Goal: Task Accomplishment & Management: Use online tool/utility

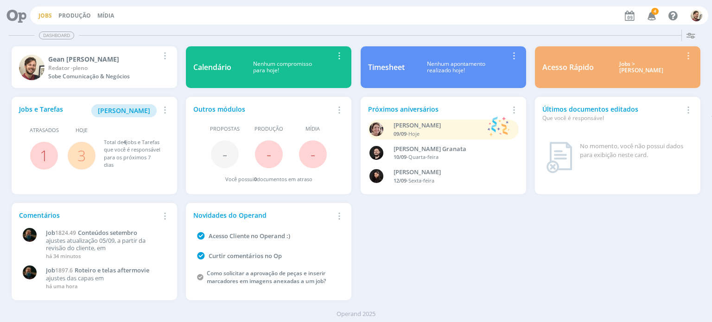
click at [48, 18] on link "Jobs" at bounding box center [44, 16] width 13 height 8
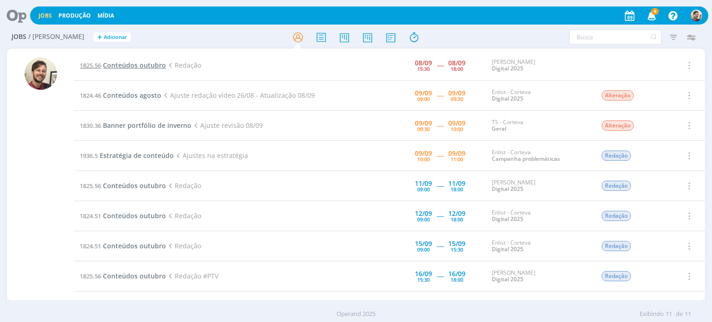
click at [145, 65] on span "Conteúdos outubro" at bounding box center [134, 65] width 63 height 9
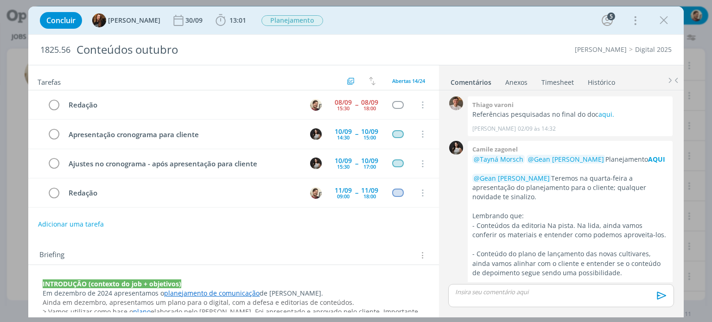
scroll to position [4, 0]
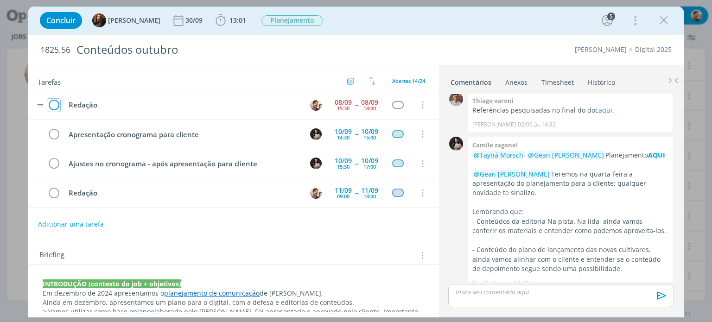
click at [54, 105] on icon "dialog" at bounding box center [53, 105] width 13 height 14
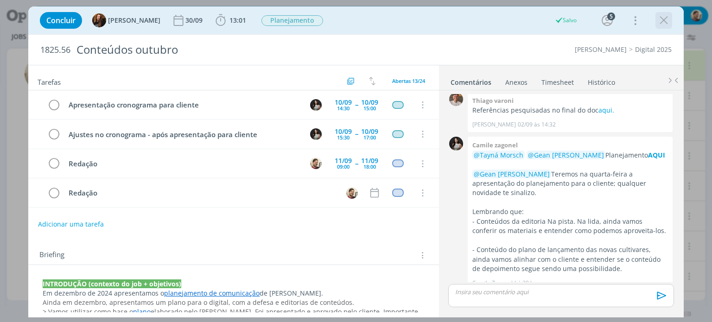
click at [657, 18] on icon "dialog" at bounding box center [663, 20] width 14 height 14
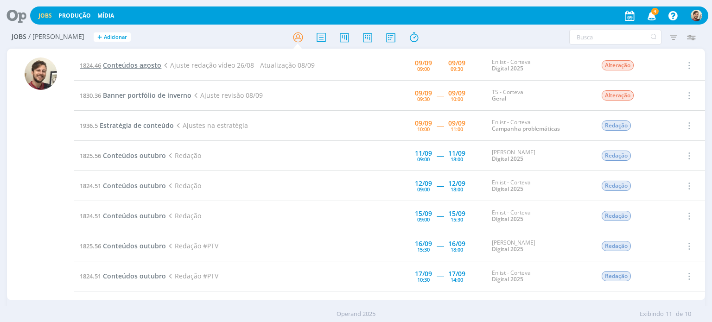
click at [138, 65] on span "Conteúdos agosto" at bounding box center [132, 65] width 58 height 9
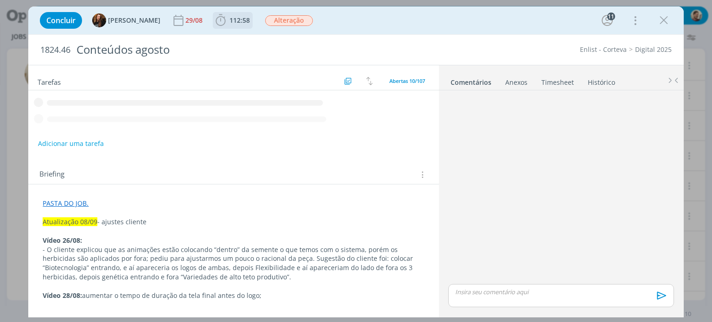
click at [236, 23] on span "112:58" at bounding box center [239, 20] width 20 height 9
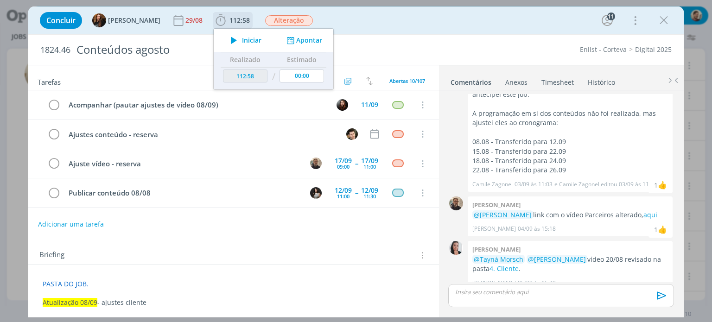
scroll to position [171, 0]
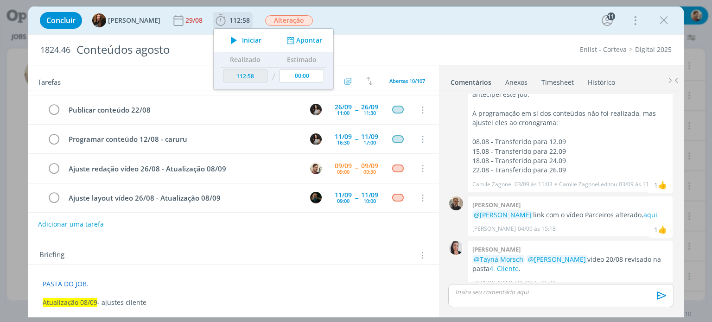
click at [242, 41] on span "Iniciar" at bounding box center [251, 40] width 19 height 6
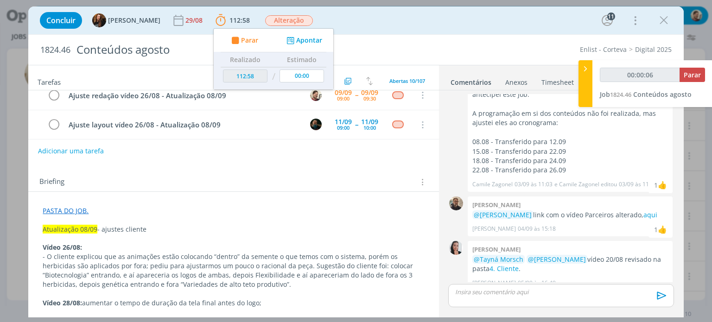
scroll to position [93, 0]
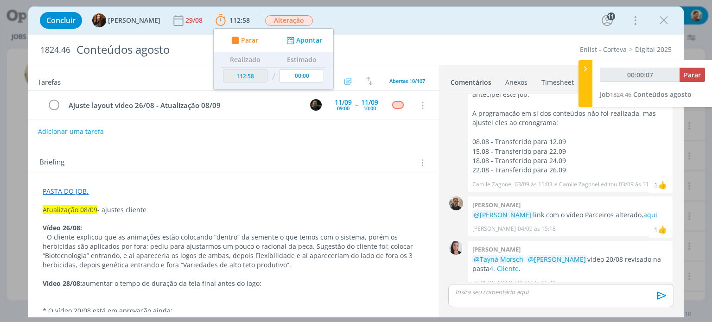
click at [233, 201] on p "dialog" at bounding box center [233, 200] width 381 height 9
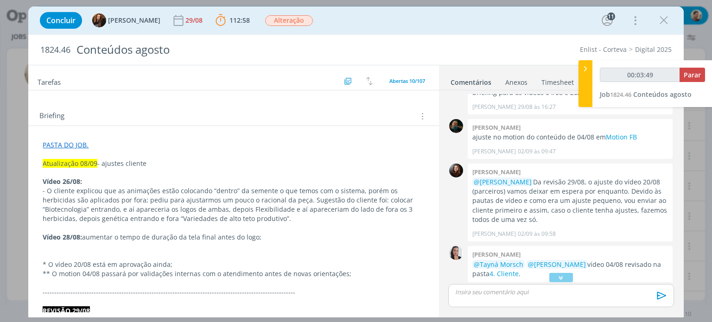
scroll to position [728, 0]
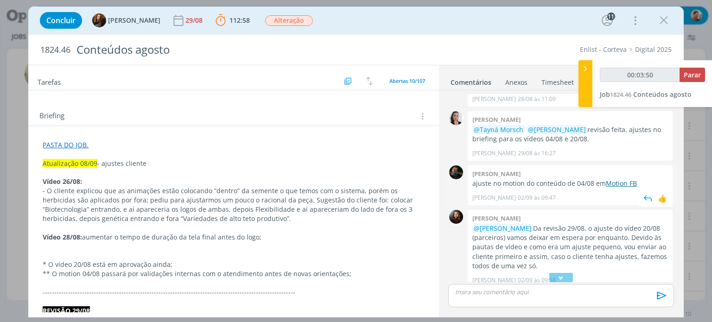
click at [613, 179] on link "Motion FB" at bounding box center [620, 183] width 31 height 9
click at [553, 278] on div "dialog" at bounding box center [560, 277] width 23 height 9
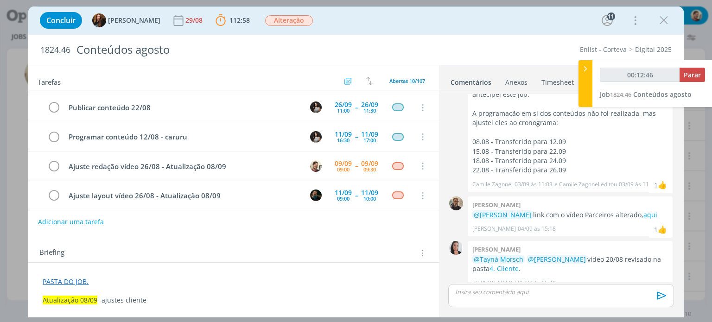
scroll to position [0, 0]
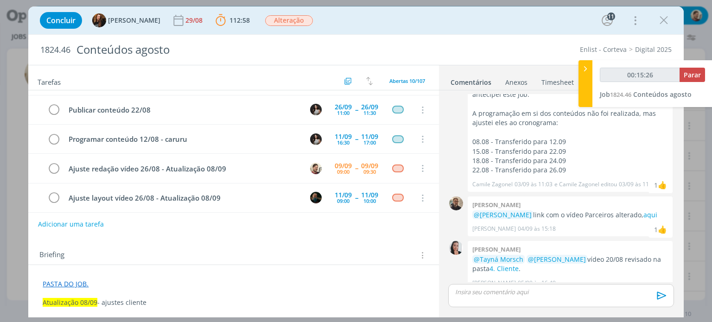
drag, startPoint x: 503, startPoint y: 289, endPoint x: 411, endPoint y: 235, distance: 106.3
click at [503, 289] on p "dialog" at bounding box center [560, 292] width 210 height 8
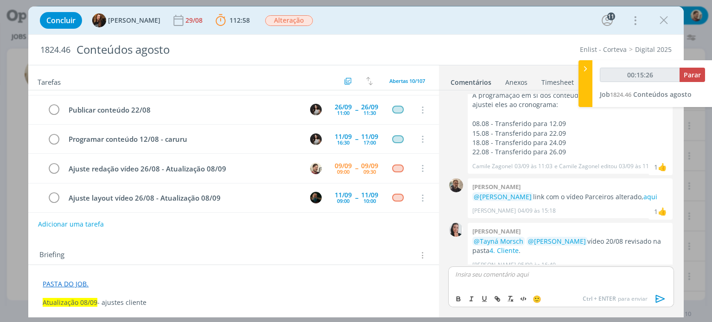
type input "00:15:28"
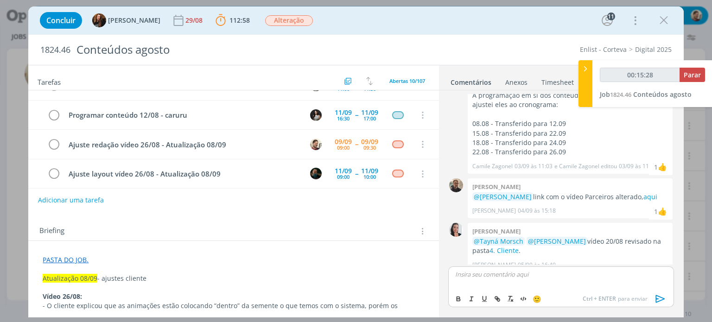
scroll to position [46, 0]
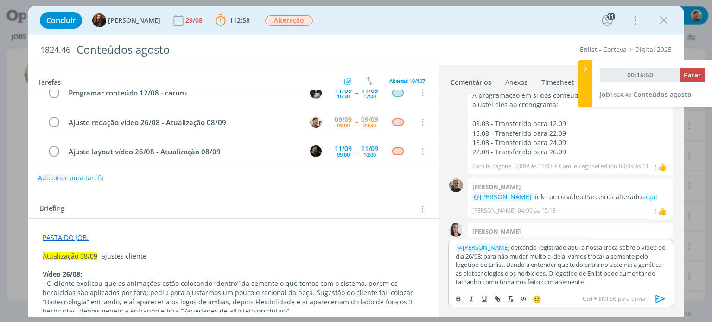
click at [504, 283] on p "﻿ @ [PERSON_NAME] ﻿ deixando registrado aqui a nossa troca sobre o vídeo do dia…" at bounding box center [560, 264] width 210 height 43
click at [597, 285] on p "﻿ @ [PERSON_NAME] ﻿ deixando registrado aqui a nossa troca sobre o vídeo do dia…" at bounding box center [560, 264] width 210 height 43
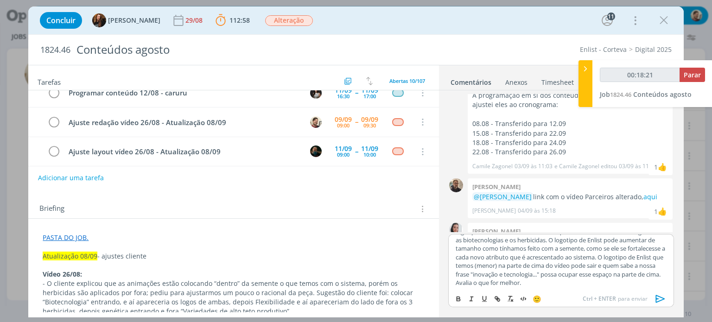
scroll to position [28, 0]
click at [657, 297] on icon "dialog" at bounding box center [660, 299] width 14 height 14
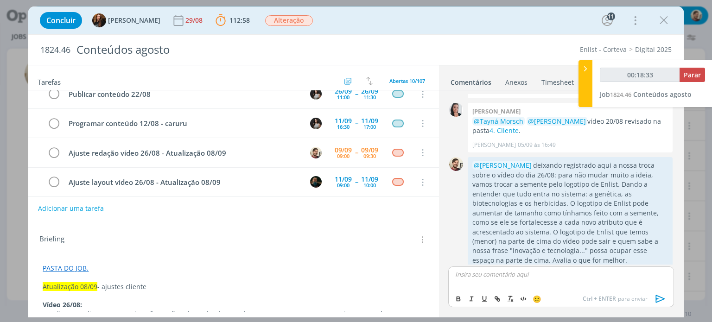
scroll to position [0, 0]
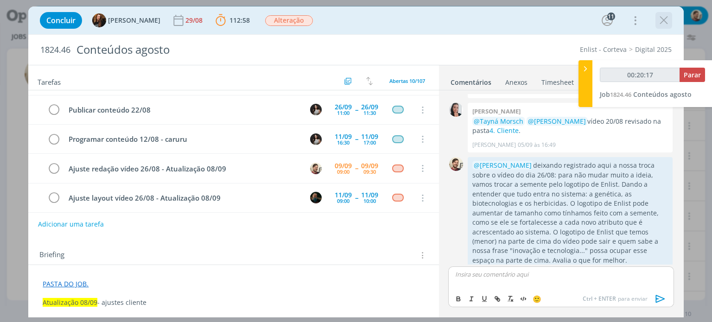
click at [662, 17] on icon "dialog" at bounding box center [663, 20] width 14 height 14
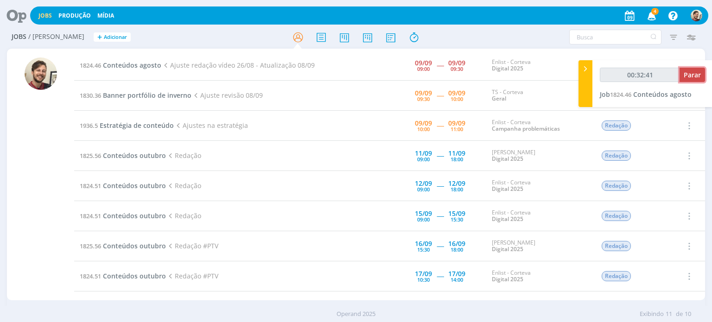
click at [682, 76] on button "Parar" at bounding box center [691, 75] width 25 height 14
type input "00:33:00"
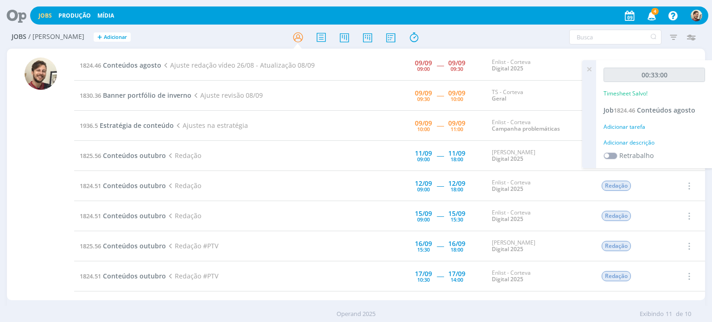
click at [618, 143] on div "Adicionar descrição" at bounding box center [653, 143] width 101 height 8
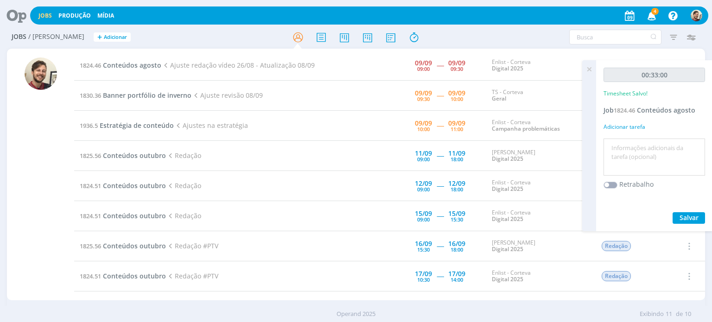
click at [621, 145] on textarea at bounding box center [653, 157] width 97 height 33
type textarea "redação"
click at [688, 217] on span "Salvar" at bounding box center [688, 217] width 19 height 9
click at [589, 68] on icon at bounding box center [588, 69] width 17 height 18
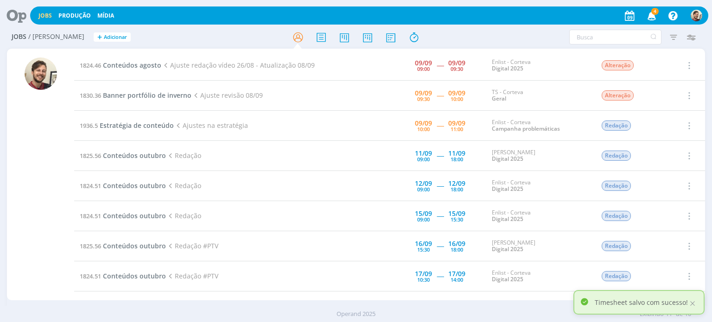
click at [654, 16] on icon "button" at bounding box center [651, 15] width 16 height 16
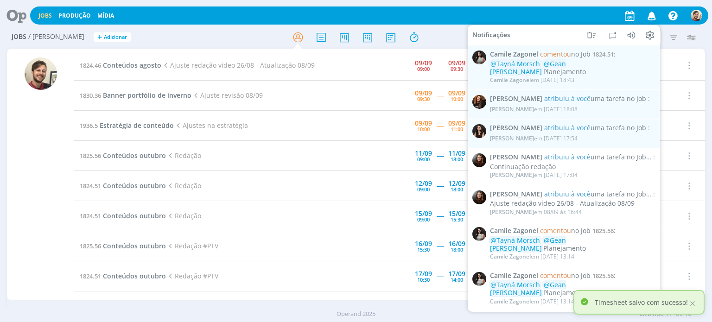
click at [654, 16] on icon "button" at bounding box center [651, 15] width 16 height 16
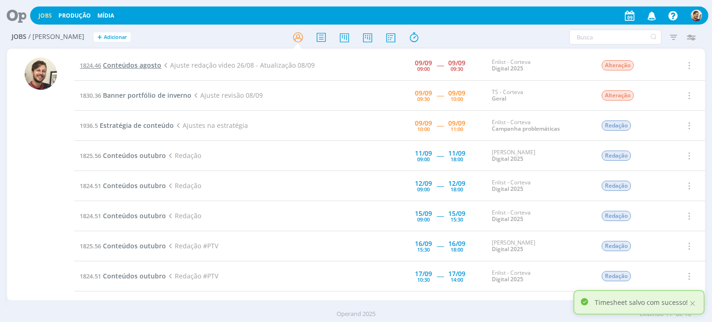
click at [135, 65] on span "Conteúdos agosto" at bounding box center [132, 65] width 58 height 9
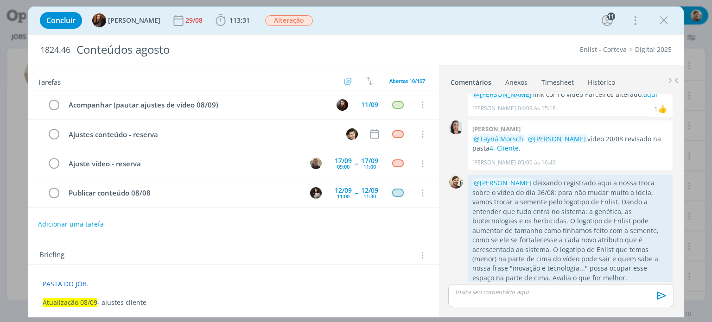
scroll to position [171, 0]
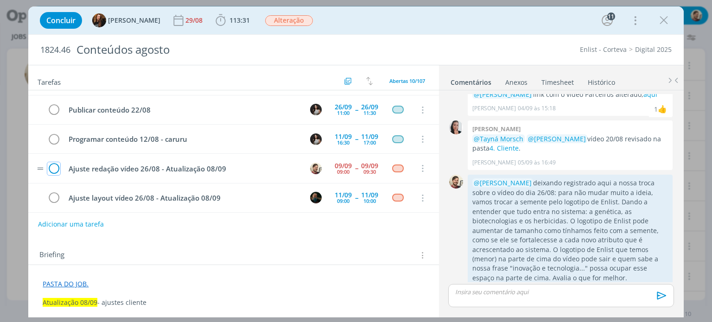
click at [52, 165] on icon "dialog" at bounding box center [53, 169] width 13 height 14
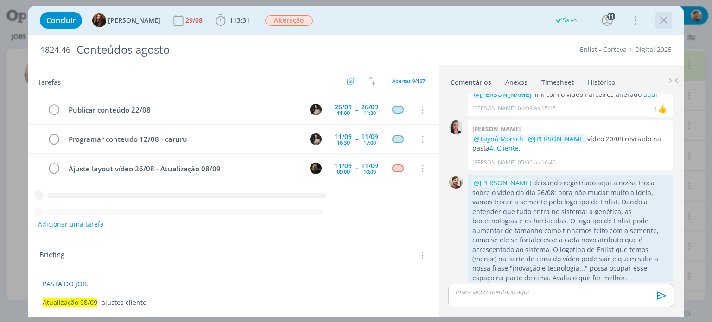
click at [665, 21] on icon "dialog" at bounding box center [663, 20] width 14 height 14
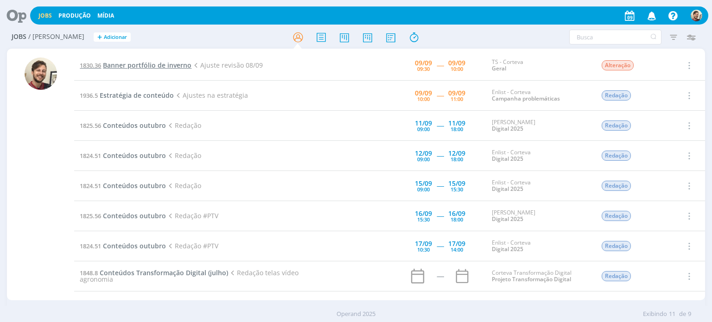
click at [167, 66] on span "Banner portfólio de inverno" at bounding box center [147, 65] width 88 height 9
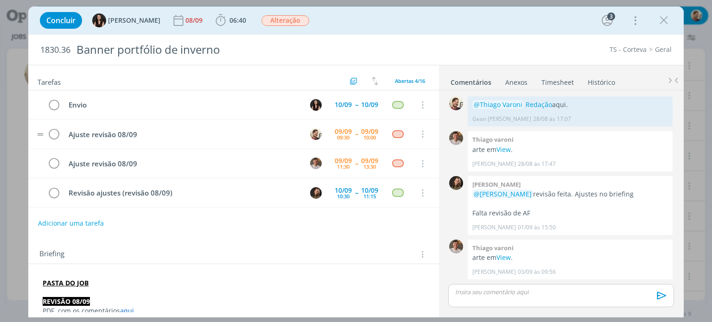
scroll to position [389, 0]
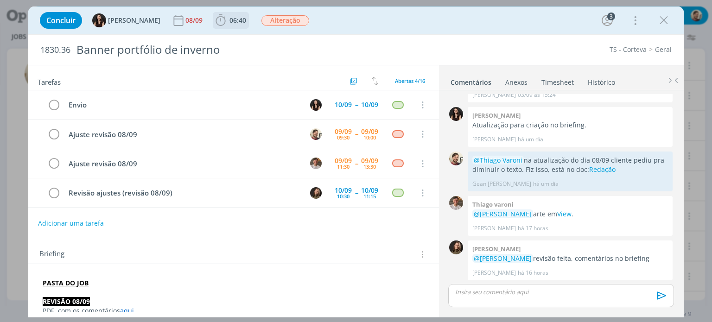
click at [229, 17] on span "06:40" at bounding box center [237, 20] width 17 height 9
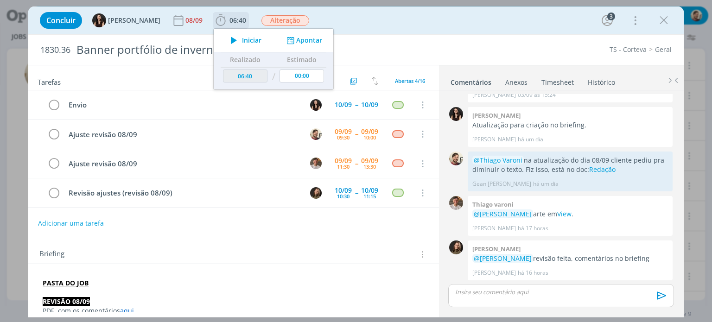
click at [242, 39] on span "Iniciar" at bounding box center [251, 40] width 19 height 6
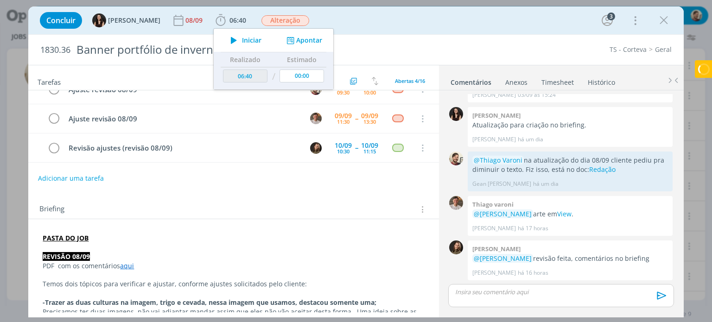
scroll to position [46, 0]
click at [130, 263] on link "aqui" at bounding box center [127, 264] width 14 height 9
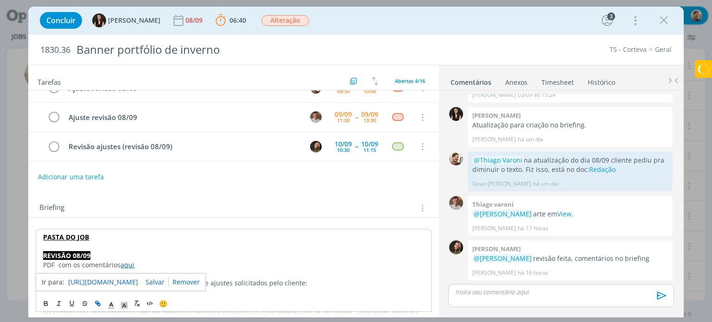
click at [134, 279] on link "[URL][DOMAIN_NAME]" at bounding box center [103, 282] width 70 height 12
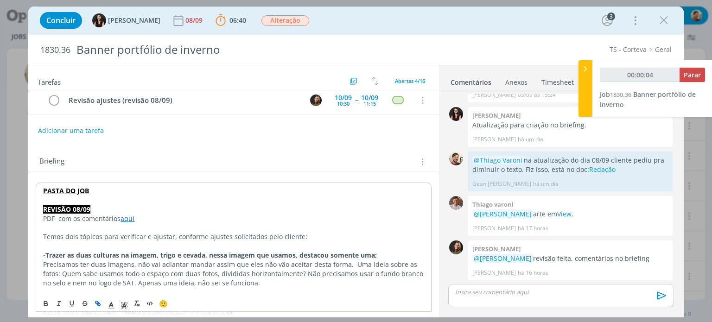
click at [271, 226] on p "dialog" at bounding box center [233, 227] width 380 height 9
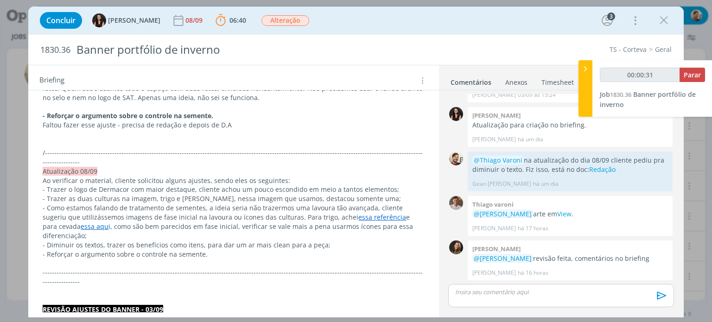
scroll to position [278, 0]
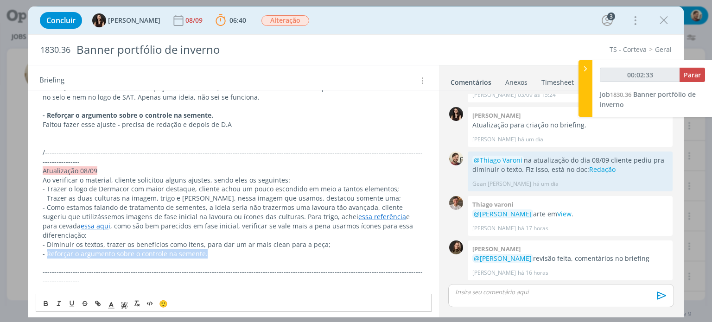
drag, startPoint x: 207, startPoint y: 235, endPoint x: 48, endPoint y: 231, distance: 158.9
click at [48, 249] on p "- Reforçar o argumento sobre o controle na semente." at bounding box center [233, 253] width 381 height 9
copy span "Reforçar o argumento sobre o controle na semente."
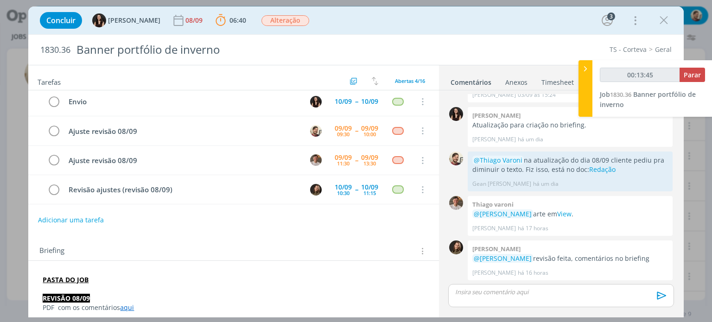
scroll to position [0, 0]
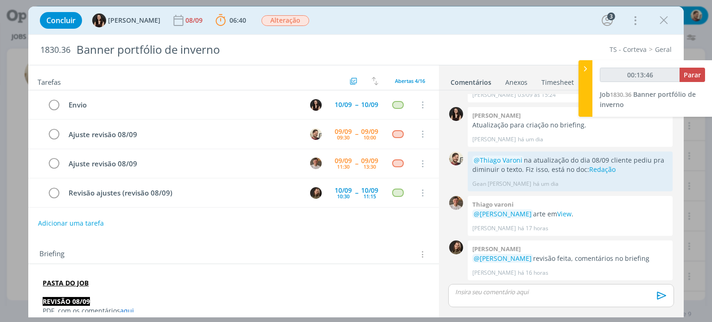
click at [519, 298] on div "dialog" at bounding box center [560, 295] width 225 height 23
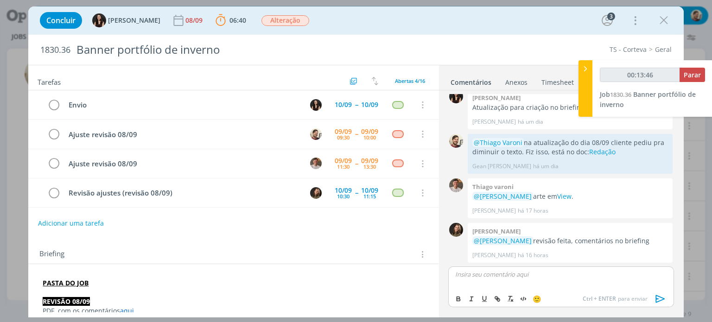
type input "00:13:47"
click at [558, 277] on p "﻿ @ [PERSON_NAME] ﻿ ﻿ @ [PERSON_NAME] ﻿ adiconei no ppt o meu ajuste textual so…" at bounding box center [560, 277] width 210 height 17
click at [576, 284] on p "﻿ @ [PERSON_NAME] ﻿ ﻿ @ [PERSON_NAME] ﻿ adicionei no ppt o meu ajuste textual s…" at bounding box center [560, 277] width 210 height 17
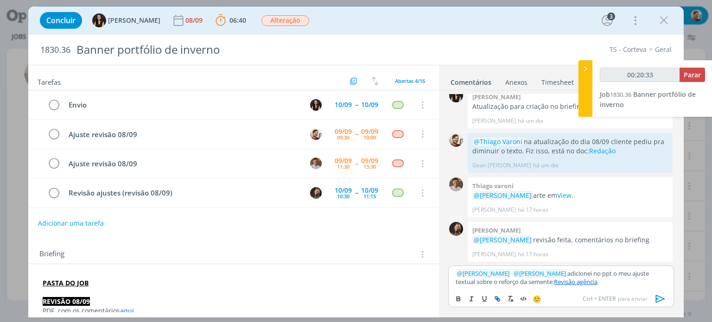
click at [663, 299] on icon "dialog" at bounding box center [659, 299] width 9 height 8
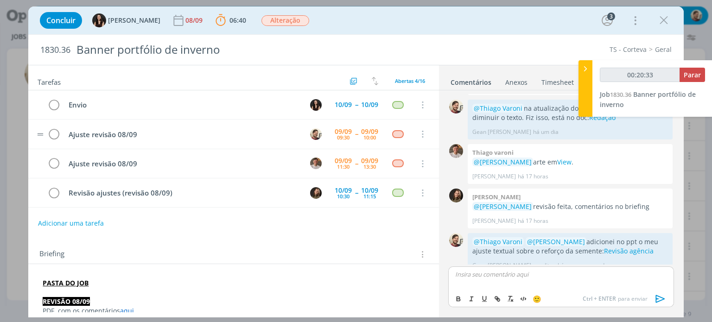
scroll to position [451, 0]
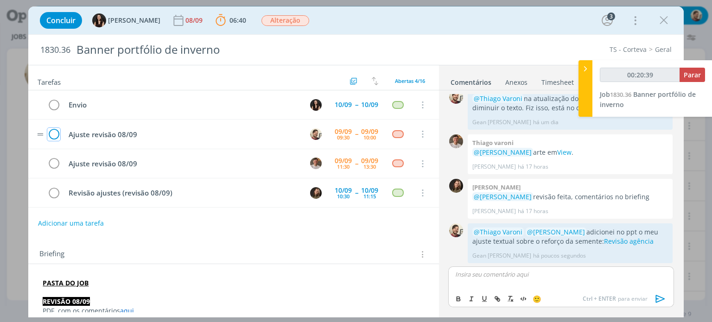
click at [56, 131] on icon "dialog" at bounding box center [53, 134] width 13 height 14
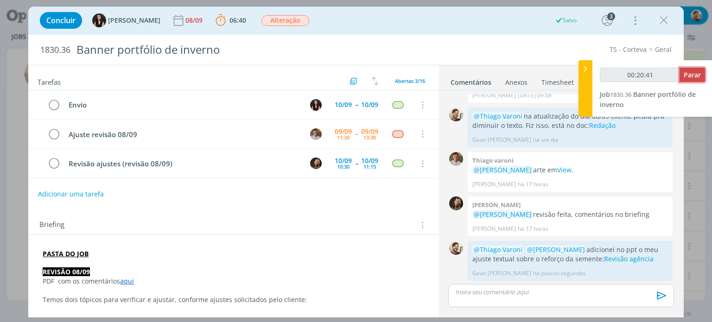
click at [696, 72] on span "Parar" at bounding box center [691, 74] width 17 height 9
type input "00:21:00"
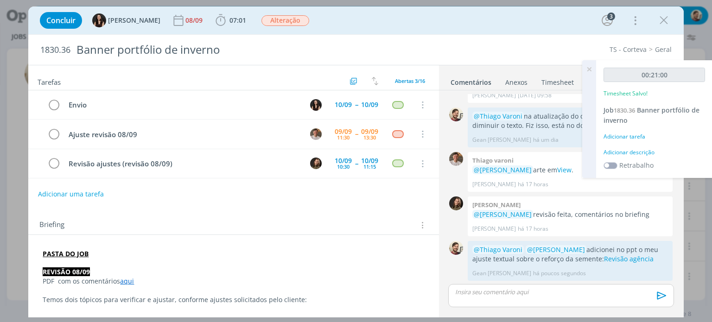
click at [632, 151] on div "Adicionar descrição" at bounding box center [653, 152] width 101 height 8
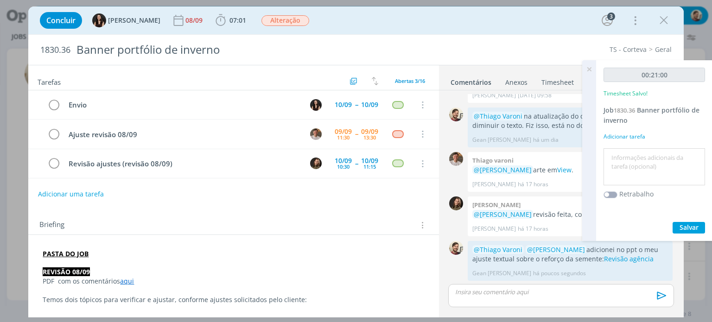
click at [633, 156] on textarea at bounding box center [653, 167] width 97 height 33
type textarea "redação"
click at [689, 226] on span "Salvar" at bounding box center [688, 227] width 19 height 9
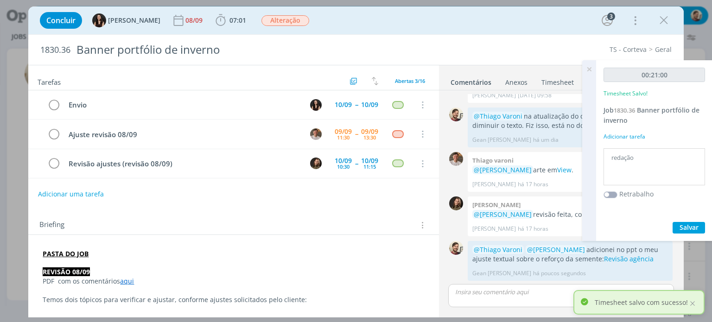
click at [588, 69] on icon at bounding box center [588, 69] width 17 height 18
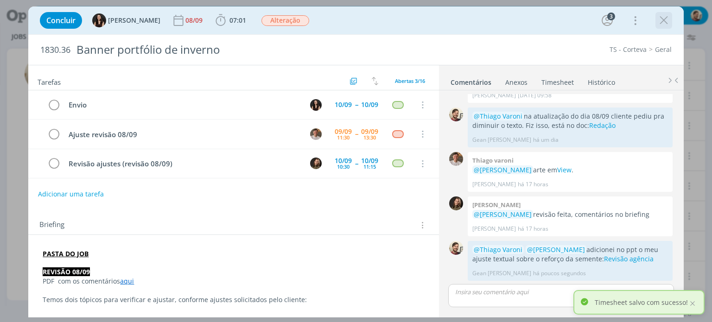
click at [667, 18] on icon "dialog" at bounding box center [663, 20] width 14 height 14
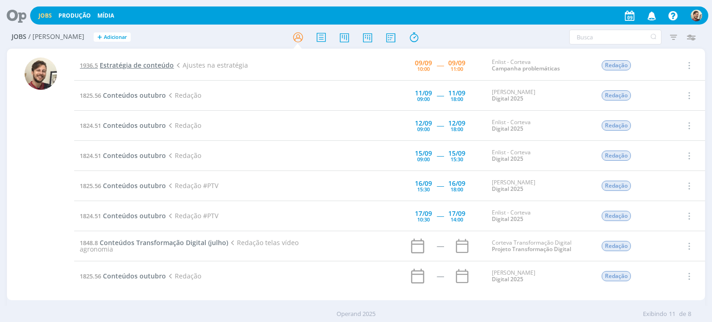
click at [165, 64] on span "Estratégia de conteúdo" at bounding box center [137, 65] width 74 height 9
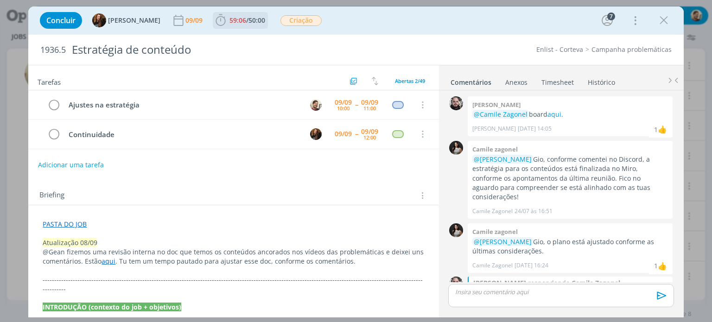
scroll to position [530, 0]
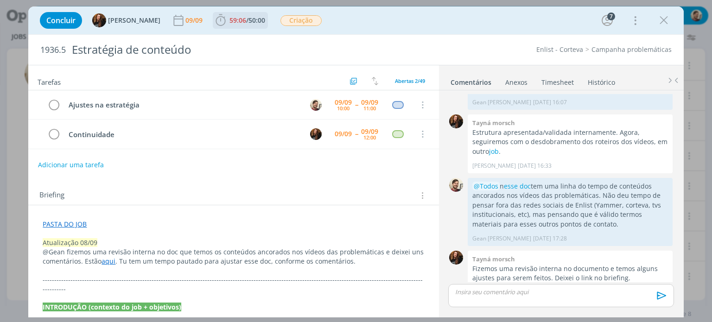
click at [248, 18] on span "50:00" at bounding box center [256, 20] width 17 height 9
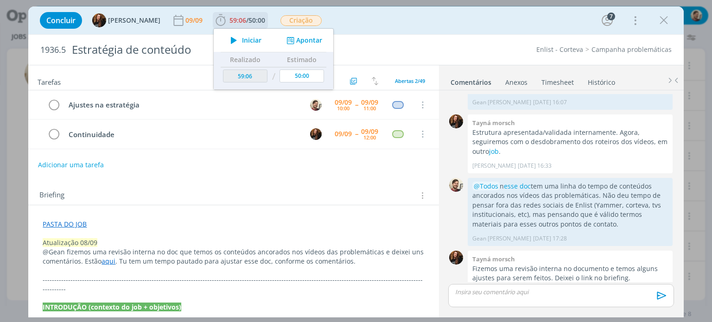
click at [243, 38] on span "Iniciar" at bounding box center [251, 40] width 19 height 6
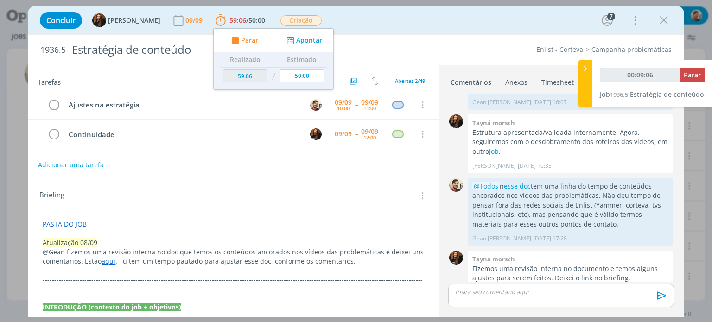
click at [362, 183] on div "Briefing Briefings Predefinidos Versões do Briefing Ver Briefing do Projeto" at bounding box center [233, 192] width 410 height 25
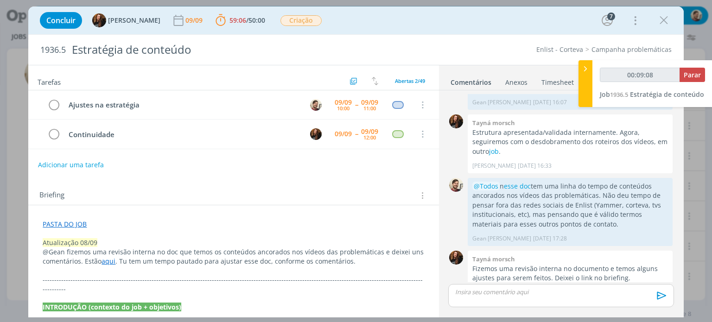
type input "00:09:09"
click at [584, 95] on div at bounding box center [585, 83] width 14 height 47
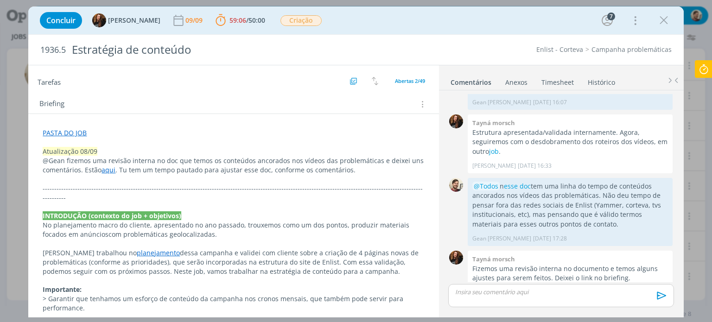
scroll to position [93, 0]
click at [107, 168] on link "aqui" at bounding box center [108, 168] width 14 height 9
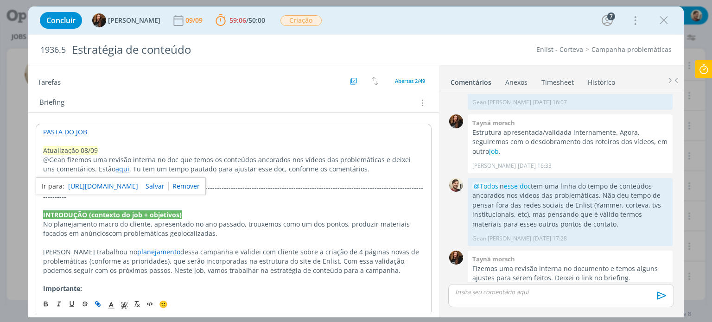
click at [113, 183] on link "[URL][DOMAIN_NAME]" at bounding box center [103, 186] width 70 height 12
